Goal: Find specific page/section: Find specific page/section

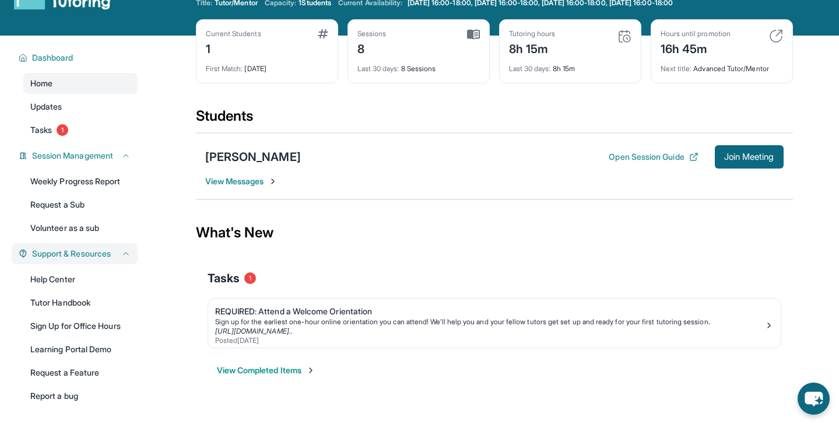
scroll to position [80, 0]
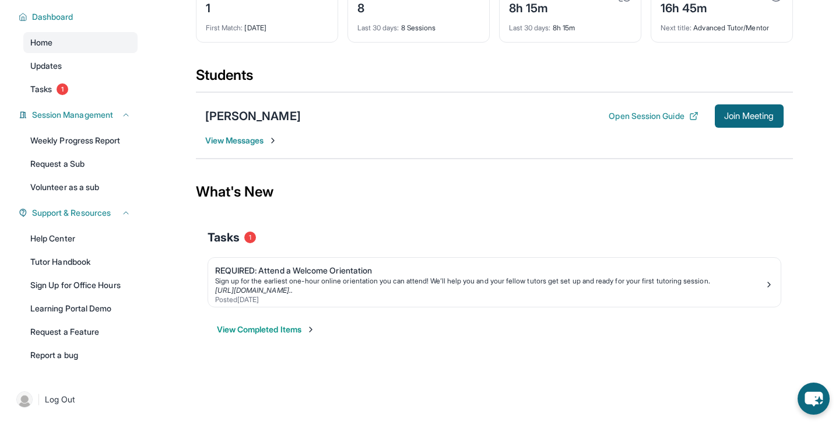
click at [262, 138] on span "View Messages" at bounding box center [241, 141] width 73 height 12
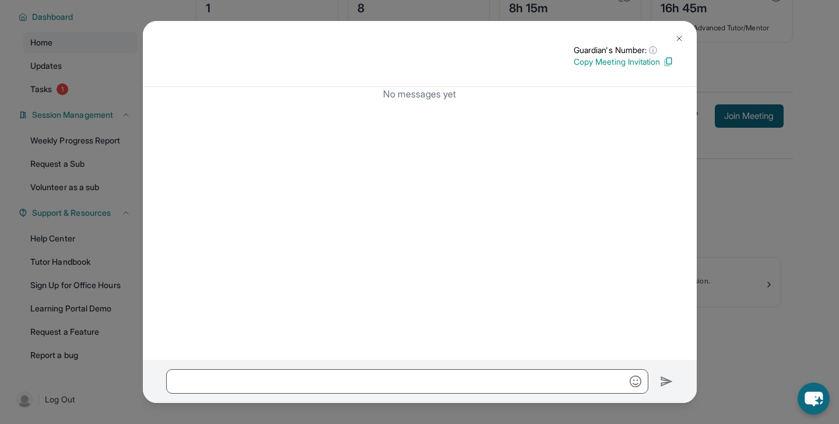
scroll to position [0, 0]
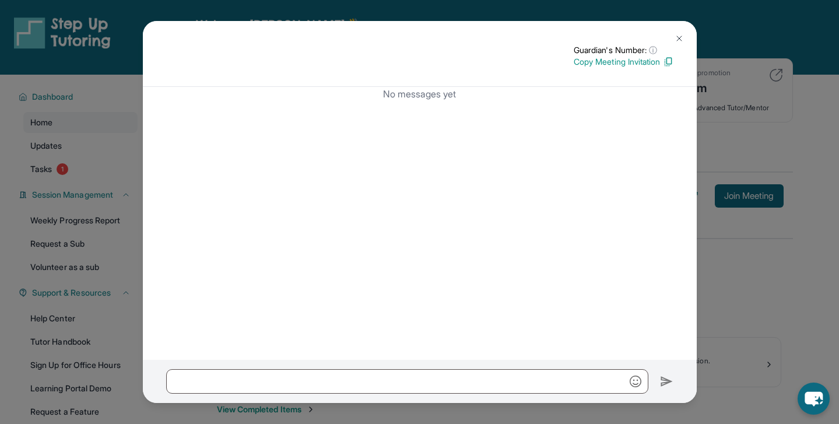
click at [679, 34] on img at bounding box center [679, 38] width 9 height 9
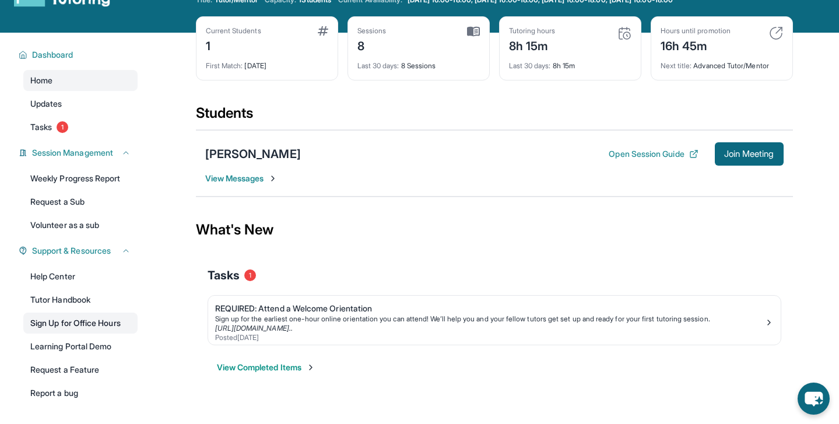
scroll to position [44, 0]
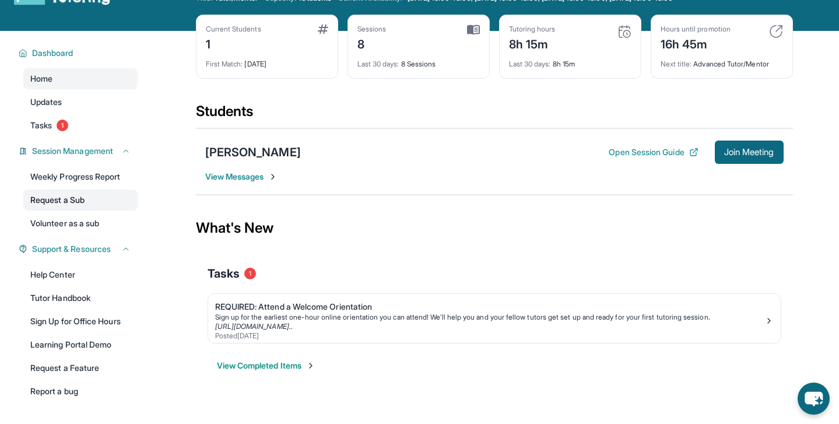
click at [78, 206] on link "Request a Sub" at bounding box center [80, 200] width 114 height 21
click at [66, 172] on link "Weekly Progress Report" at bounding box center [80, 176] width 114 height 21
